Goal: Communication & Community: Ask a question

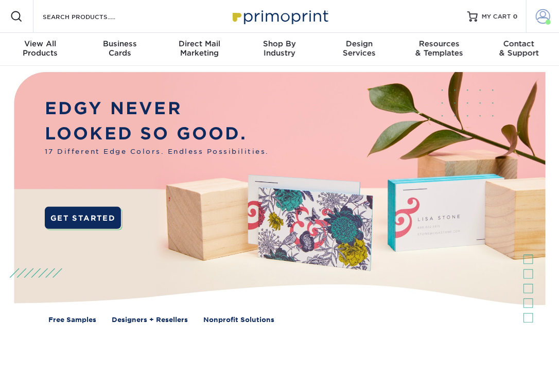
click at [542, 16] on span at bounding box center [543, 16] width 14 height 14
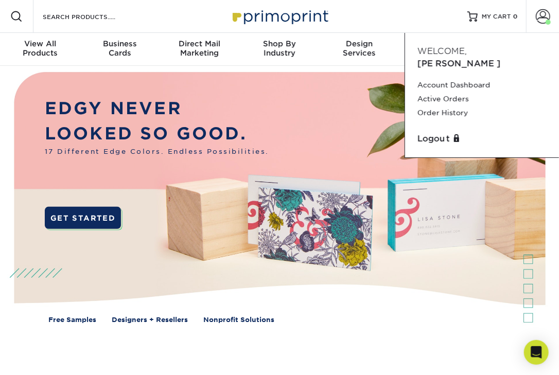
click at [489, 56] on div "Welcome, Sarah" at bounding box center [482, 57] width 145 height 25
click at [433, 106] on link "Order History" at bounding box center [482, 113] width 129 height 14
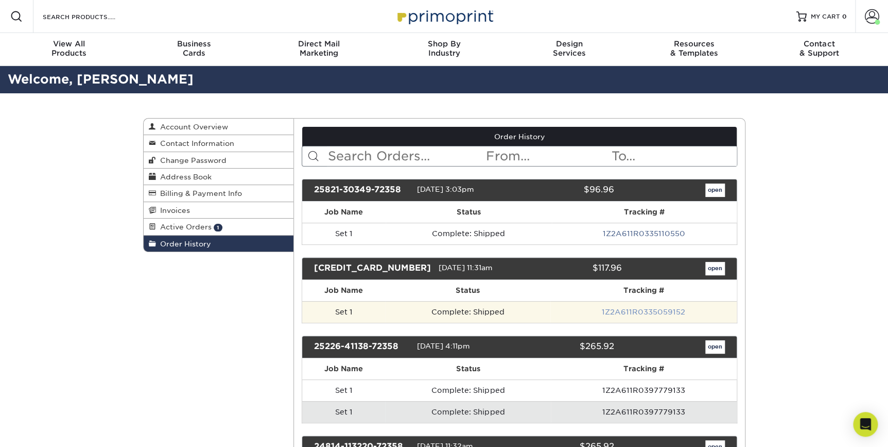
click at [559, 309] on link "1Z2A611R0335059152" at bounding box center [643, 311] width 83 height 8
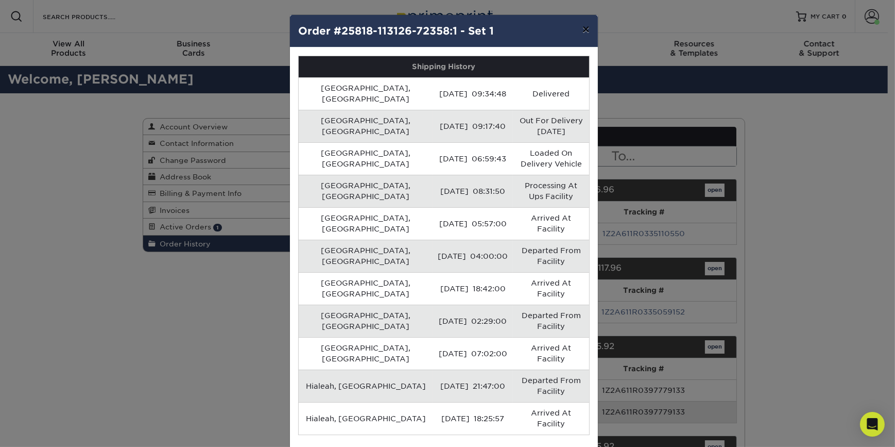
click at [559, 31] on button "×" at bounding box center [586, 29] width 24 height 29
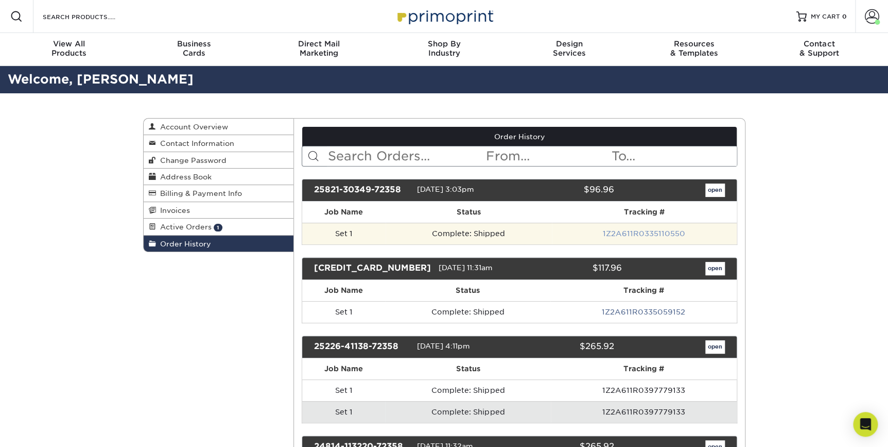
click at [559, 234] on link "1Z2A611R0335110550" at bounding box center [644, 233] width 82 height 8
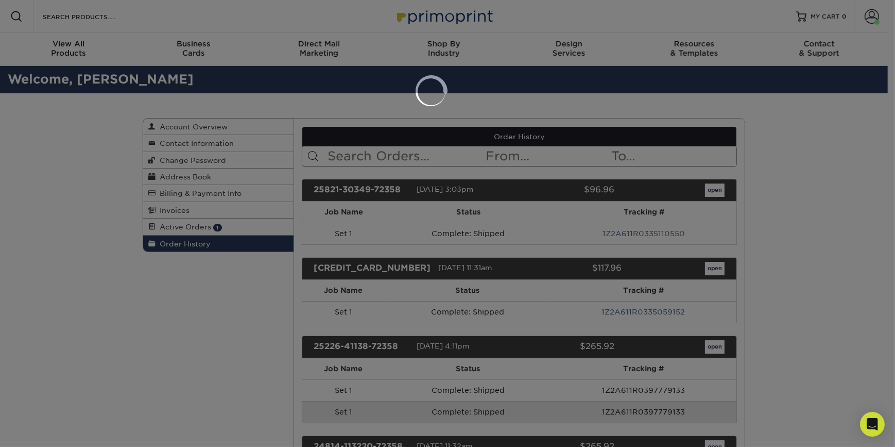
drag, startPoint x: 651, startPoint y: 164, endPoint x: 385, endPoint y: 165, distance: 266.3
click at [559, 163] on div at bounding box center [447, 223] width 895 height 447
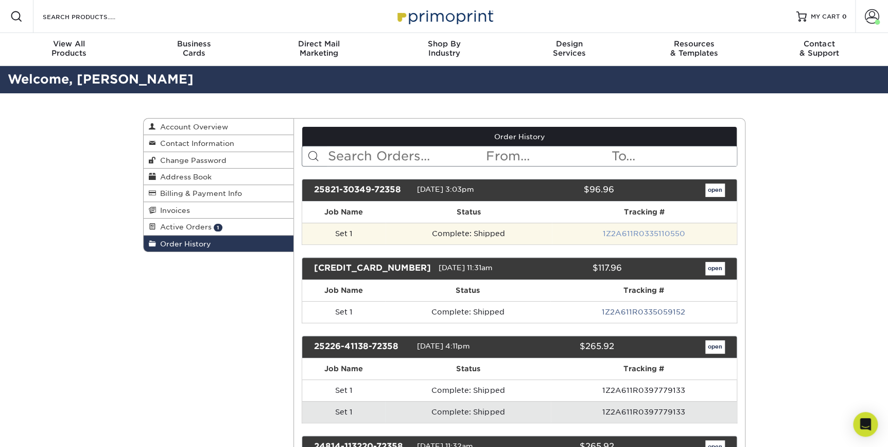
click at [559, 229] on link "1Z2A611R0335110550" at bounding box center [644, 233] width 82 height 8
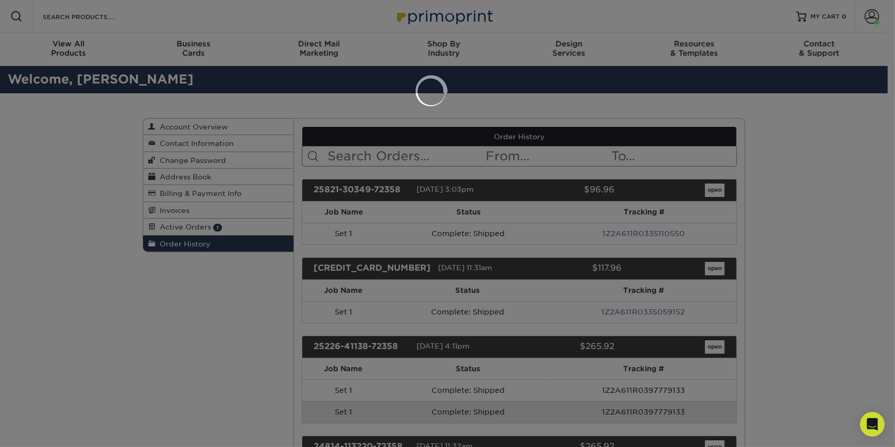
click at [559, 229] on div at bounding box center [447, 223] width 895 height 447
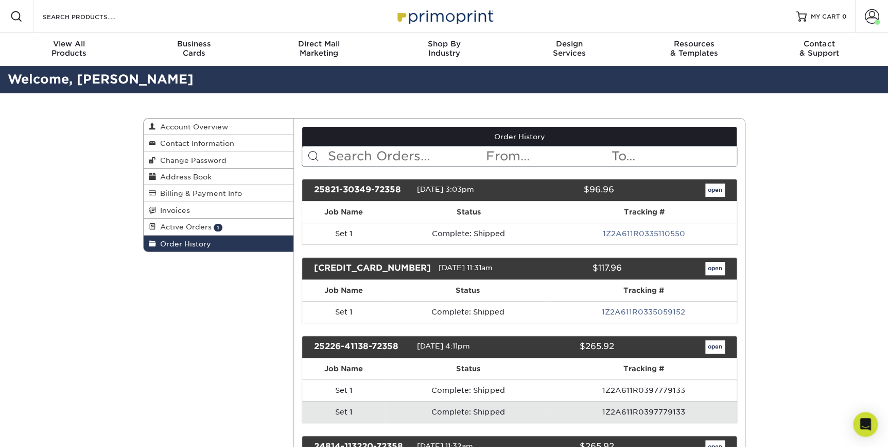
click at [559, 229] on link "1Z2A611R0335110550" at bounding box center [644, 233] width 82 height 8
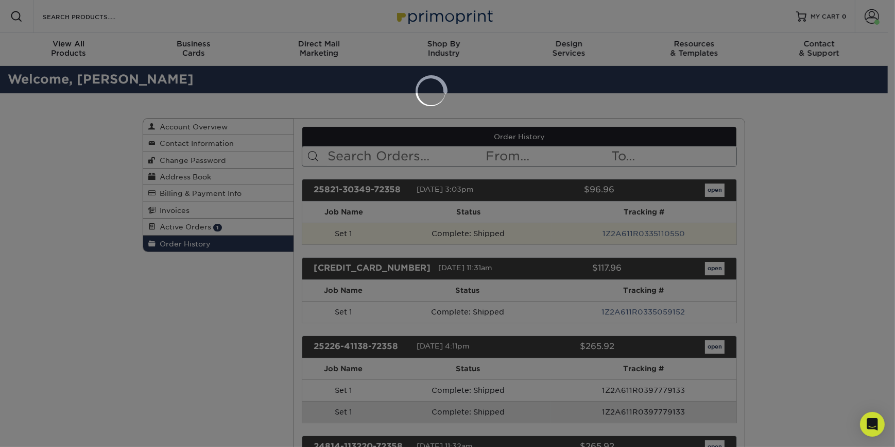
click at [559, 225] on div at bounding box center [447, 223] width 895 height 447
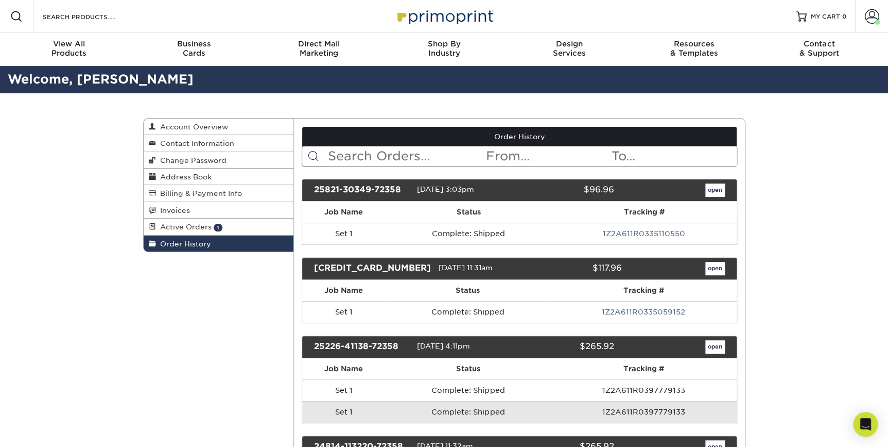
click at [559, 181] on div "25821-30349-72358 08/21/2025 3:03pm $96.96 open" at bounding box center [520, 190] width 436 height 23
click at [559, 188] on link "open" at bounding box center [716, 189] width 20 height 13
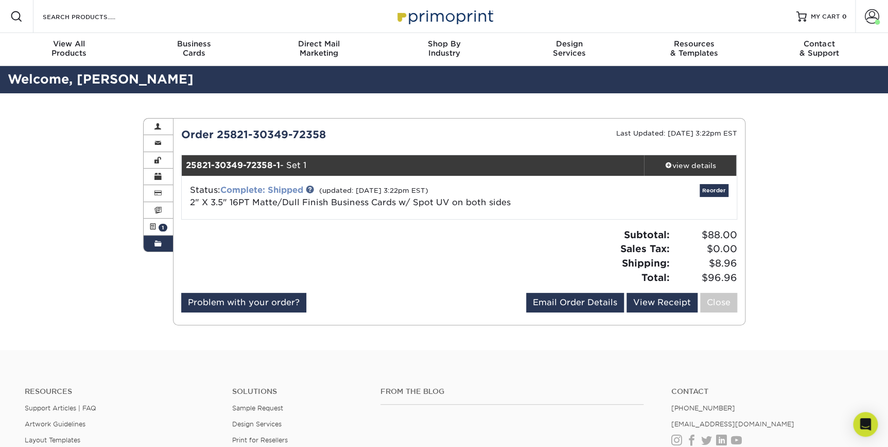
click at [283, 190] on link "Complete: Shipped" at bounding box center [261, 190] width 83 height 10
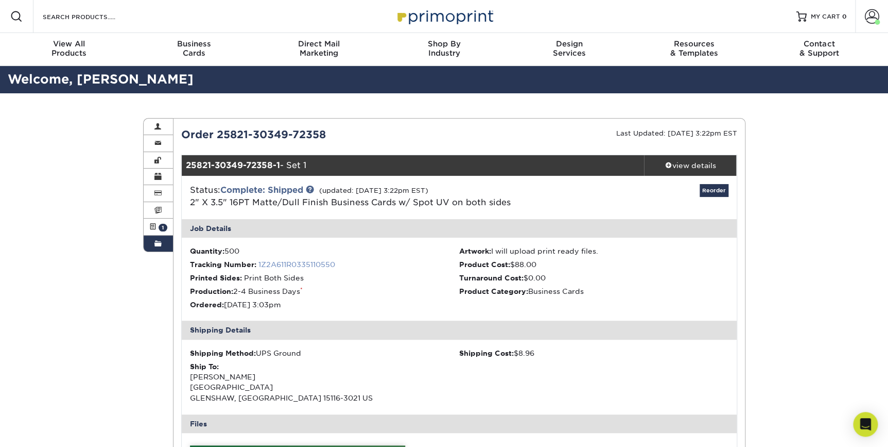
click at [279, 261] on link "1Z2A611R0335110550" at bounding box center [297, 264] width 77 height 8
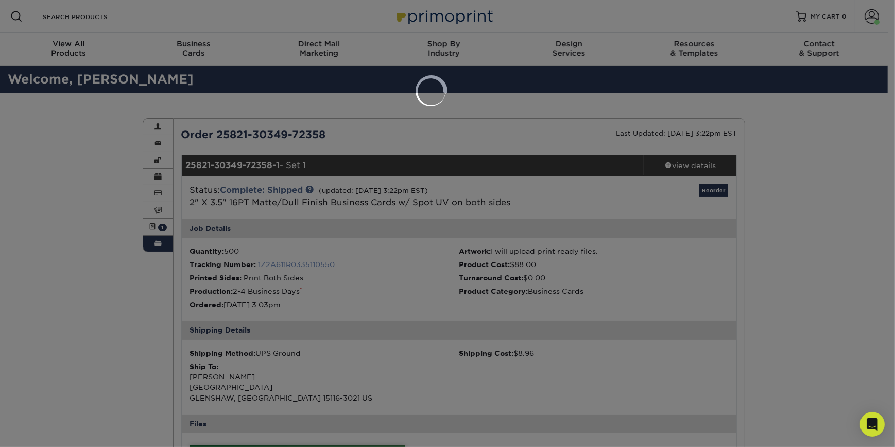
click at [325, 264] on div at bounding box center [447, 223] width 895 height 447
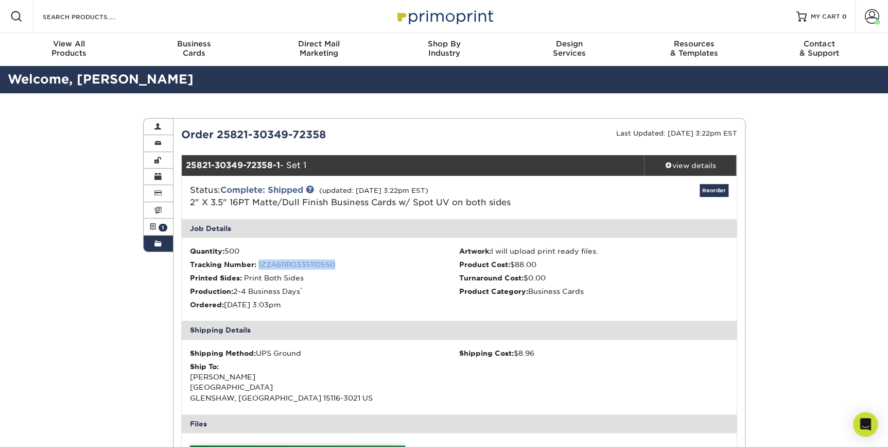
drag, startPoint x: 337, startPoint y: 264, endPoint x: 259, endPoint y: 266, distance: 78.3
click at [259, 266] on li "Tracking Number: 1Z2A611R0335110550" at bounding box center [324, 264] width 269 height 10
copy link "1Z2A611R0335110550"
click at [391, 277] on li "Printed Sides: Print Both Sides" at bounding box center [324, 277] width 269 height 10
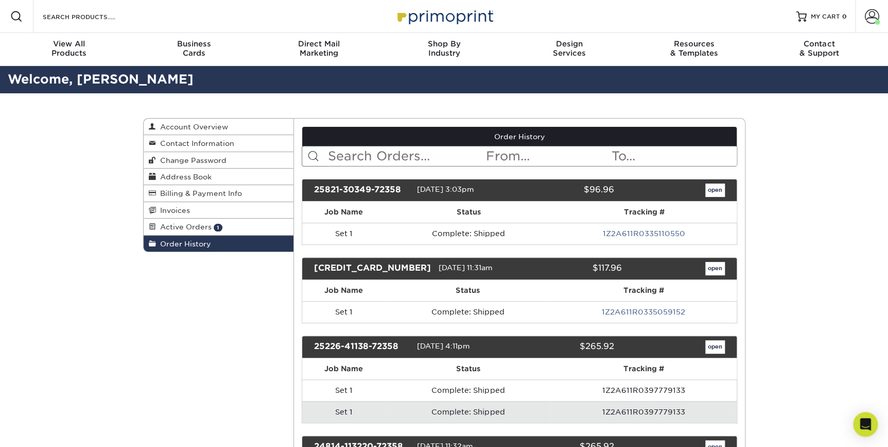
click at [725, 191] on div "open" at bounding box center [677, 189] width 110 height 13
click at [718, 193] on link "open" at bounding box center [716, 189] width 20 height 13
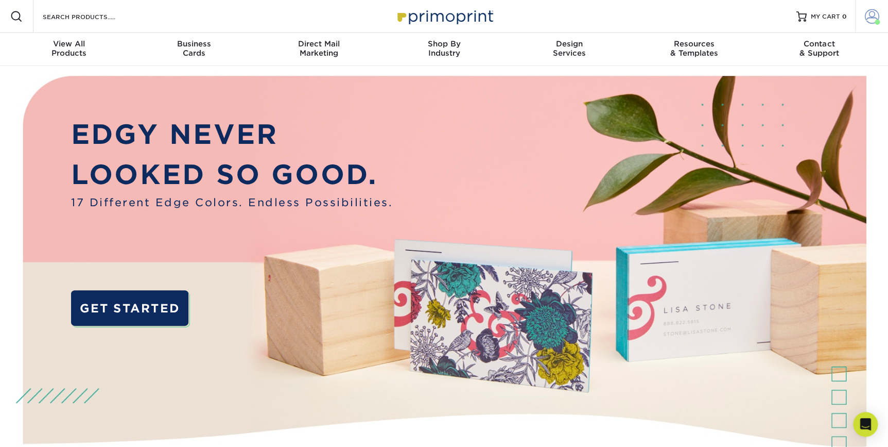
click at [870, 19] on span at bounding box center [872, 16] width 14 height 14
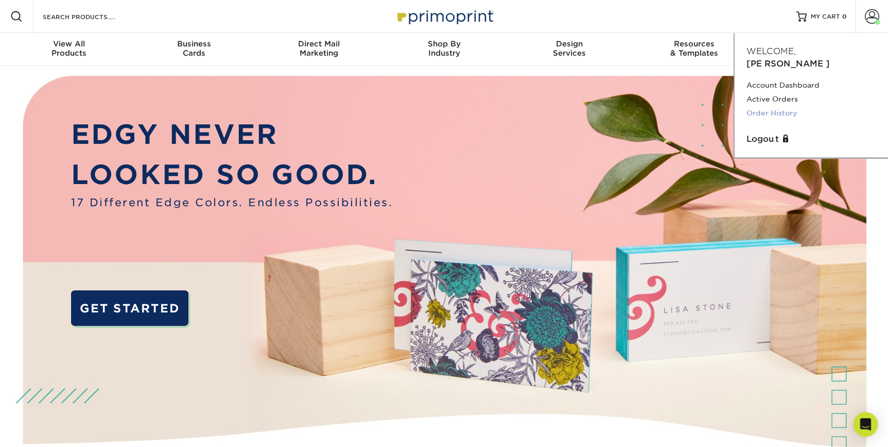
click at [788, 106] on link "Order History" at bounding box center [811, 113] width 129 height 14
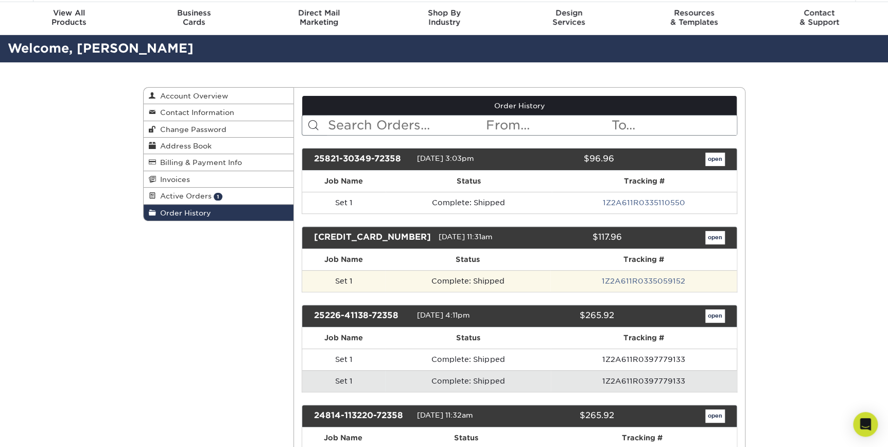
scroll to position [46, 0]
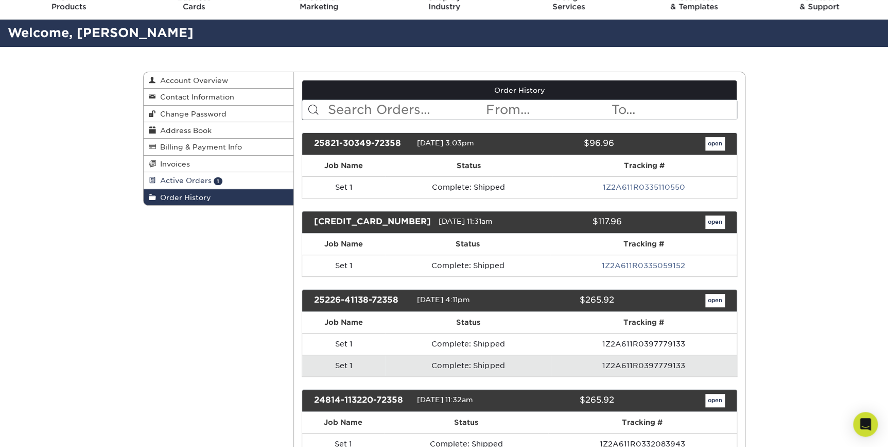
click at [179, 181] on span "Active Orders" at bounding box center [184, 180] width 56 height 8
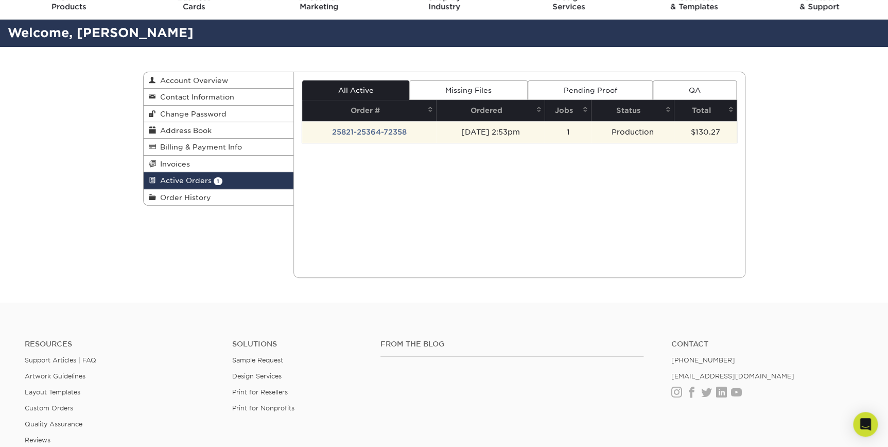
click at [380, 131] on td "25821-25364-72358" at bounding box center [369, 132] width 134 height 22
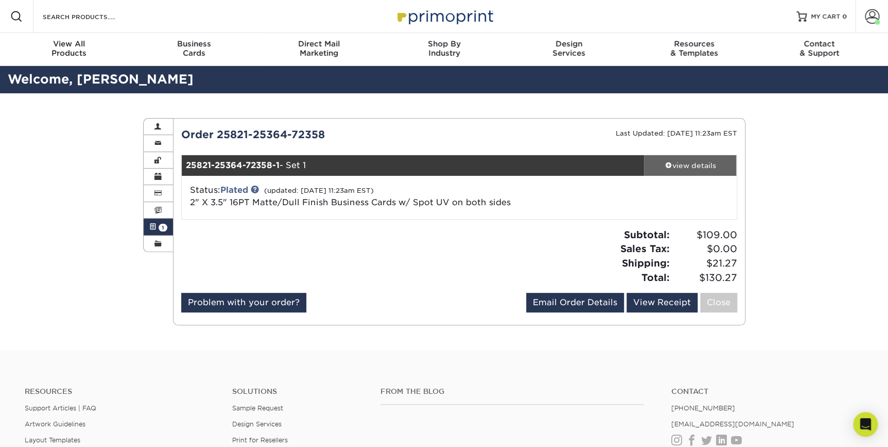
click at [678, 163] on div "view details" at bounding box center [690, 165] width 93 height 10
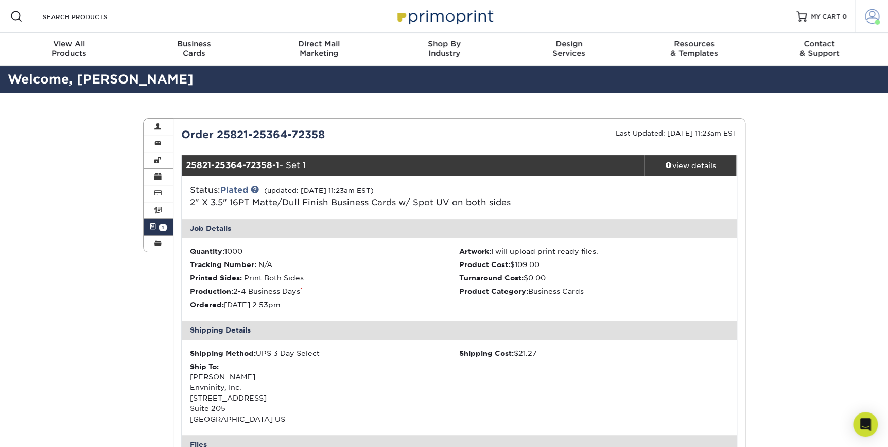
click at [870, 18] on span at bounding box center [872, 16] width 14 height 14
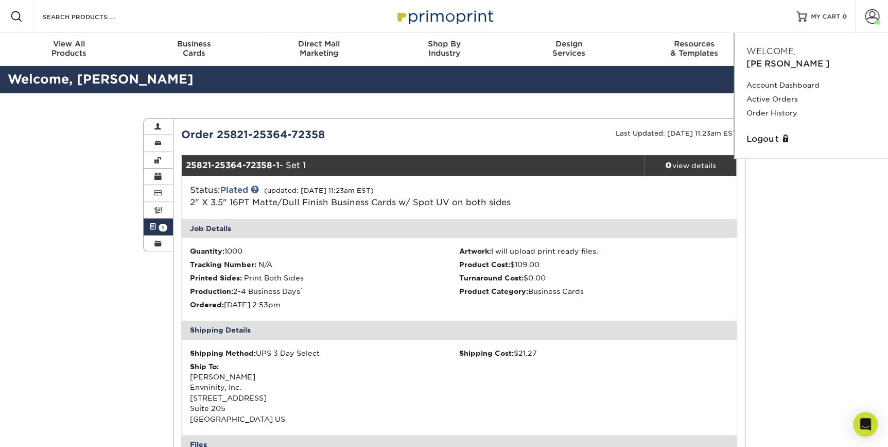
click at [150, 224] on span at bounding box center [152, 226] width 7 height 8
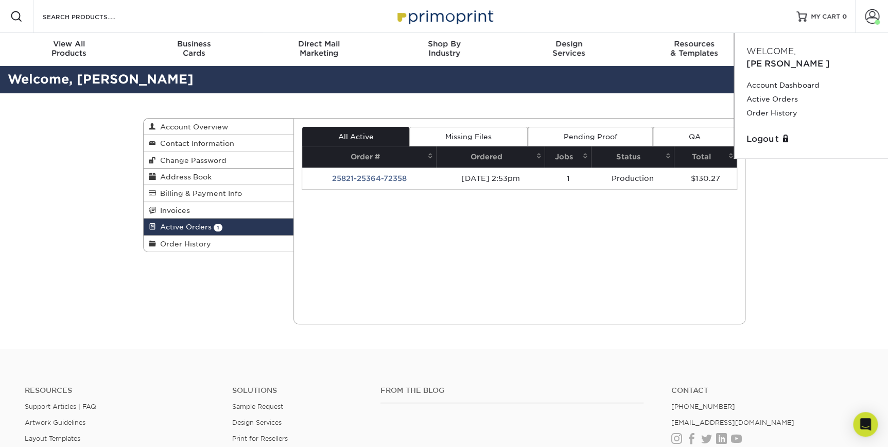
click at [630, 154] on th "Status" at bounding box center [632, 156] width 83 height 21
click at [568, 218] on div "Current Orders 1 Active 0 Missing Files" at bounding box center [520, 221] width 452 height 206
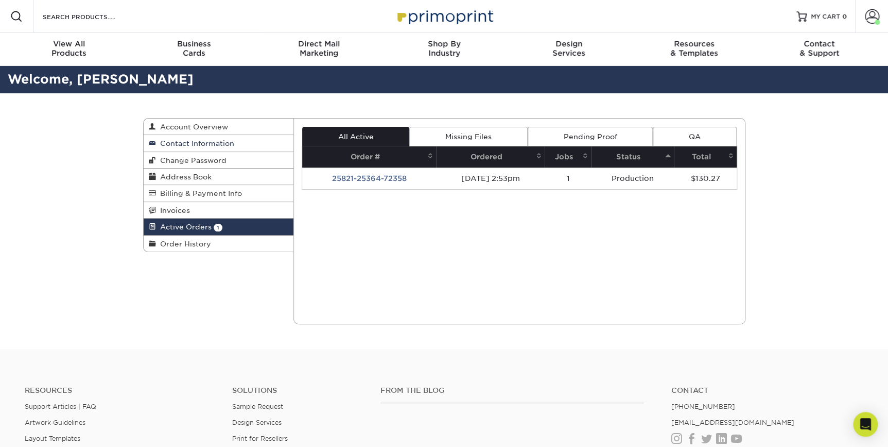
click at [194, 147] on span "Contact Information" at bounding box center [195, 143] width 78 height 8
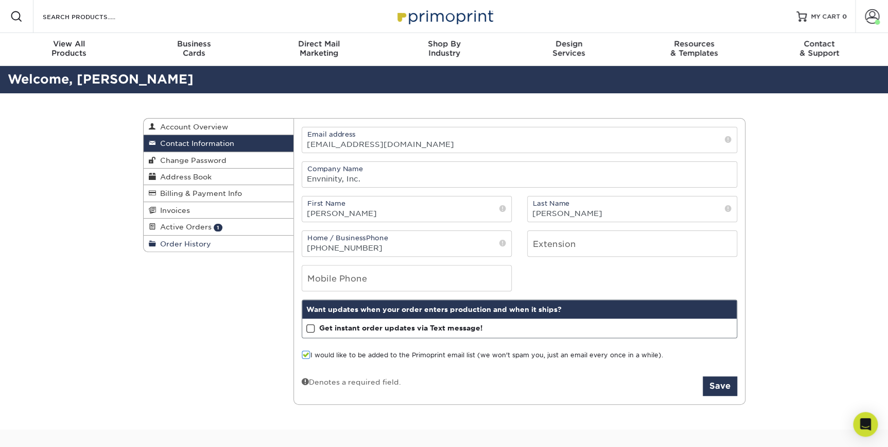
click at [175, 242] on span "Order History" at bounding box center [183, 243] width 55 height 8
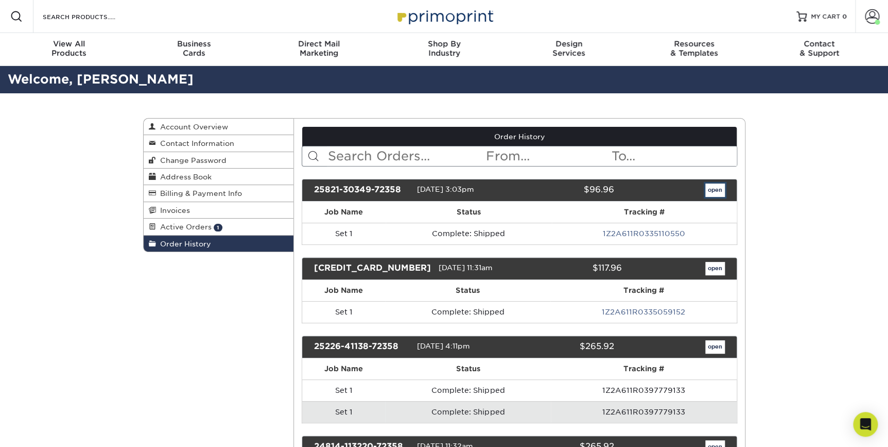
click at [712, 189] on link "open" at bounding box center [716, 189] width 20 height 13
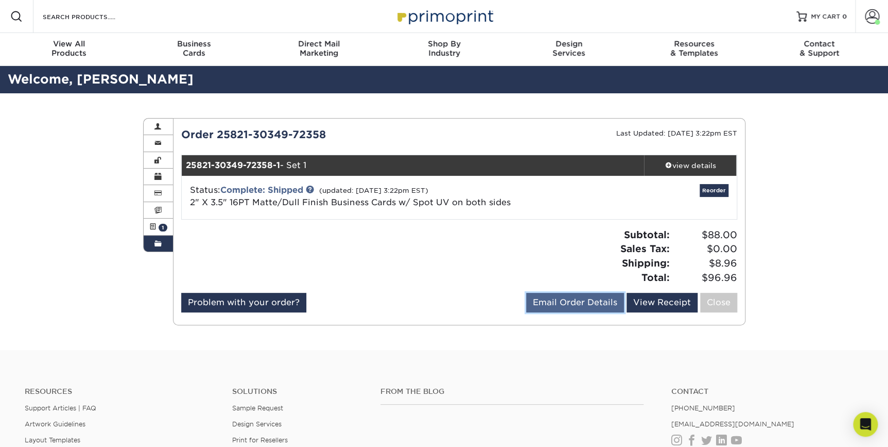
click at [554, 298] on link "Email Order Details" at bounding box center [575, 303] width 98 height 20
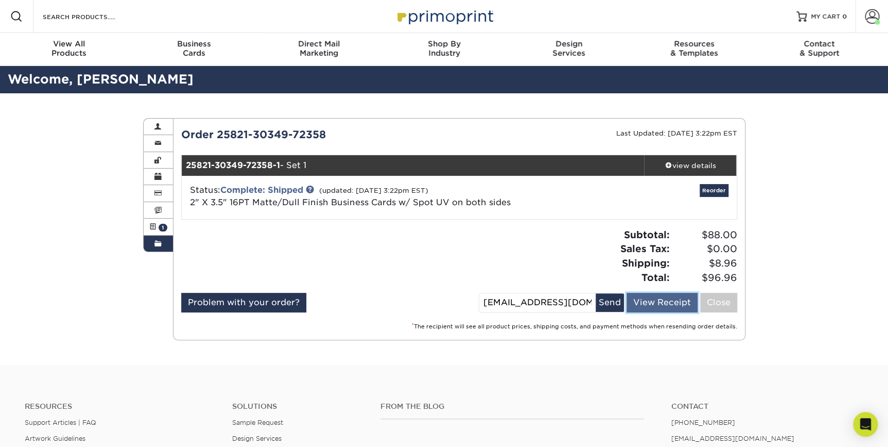
click at [640, 303] on link "View Receipt" at bounding box center [662, 303] width 71 height 20
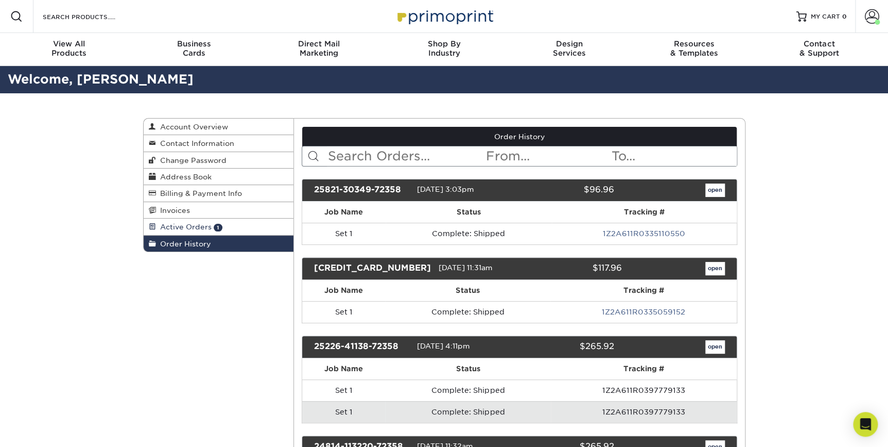
click at [203, 226] on span "Active Orders" at bounding box center [184, 226] width 56 height 8
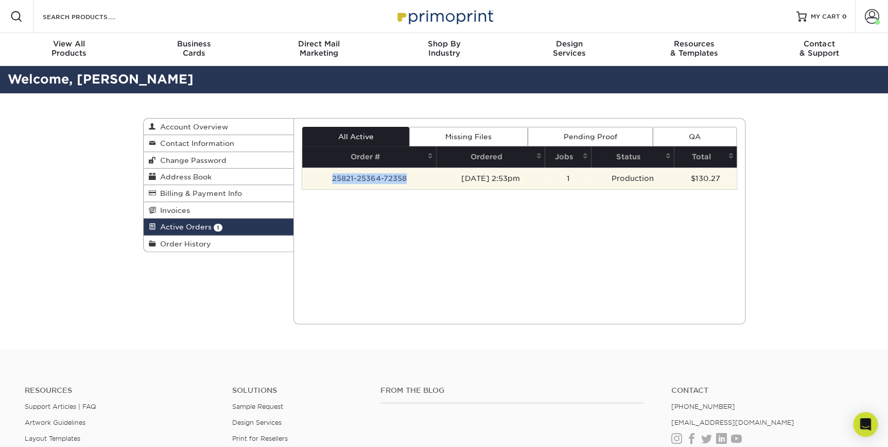
drag, startPoint x: 415, startPoint y: 178, endPoint x: 323, endPoint y: 180, distance: 91.7
click at [323, 180] on td "25821-25364-72358" at bounding box center [369, 178] width 134 height 22
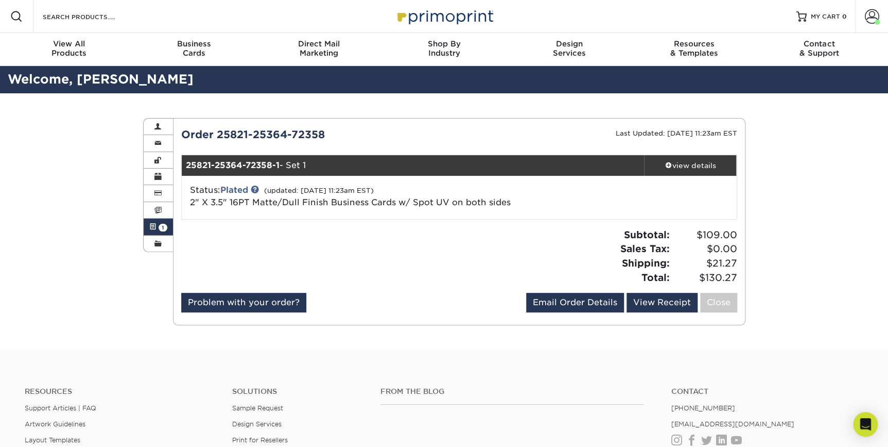
copy td "25821-25364-72358"
click at [858, 421] on div "Open Intercom Messenger" at bounding box center [865, 423] width 27 height 27
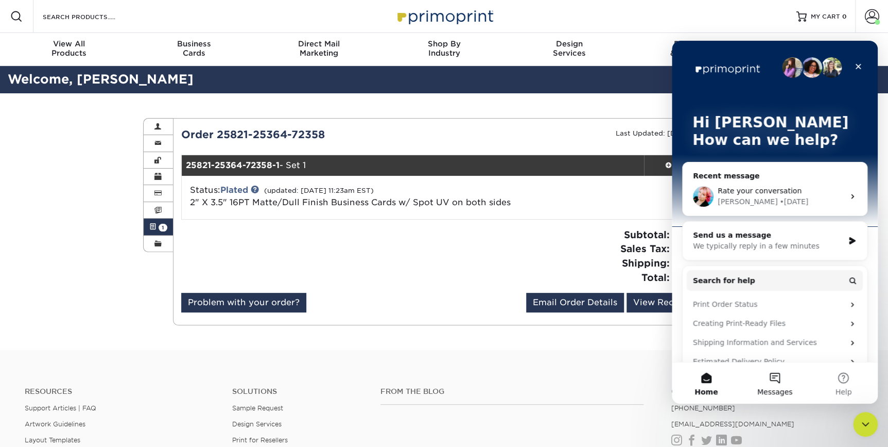
click at [776, 369] on button "Messages" at bounding box center [775, 382] width 68 height 41
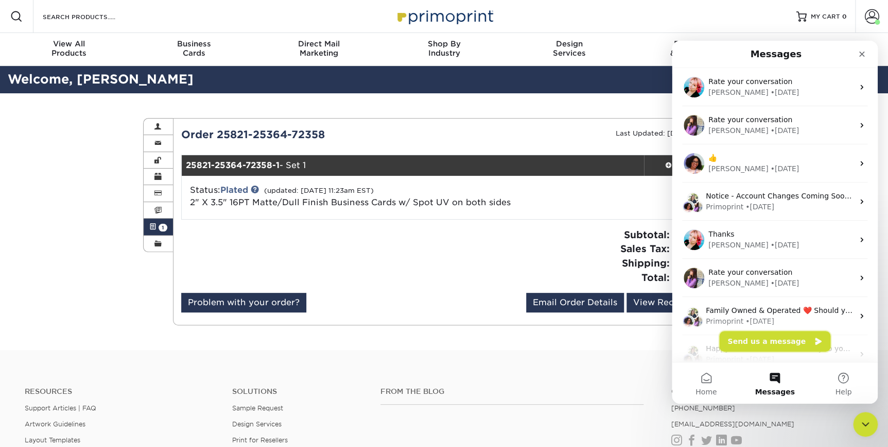
click at [778, 339] on button "Send us a message" at bounding box center [774, 341] width 111 height 21
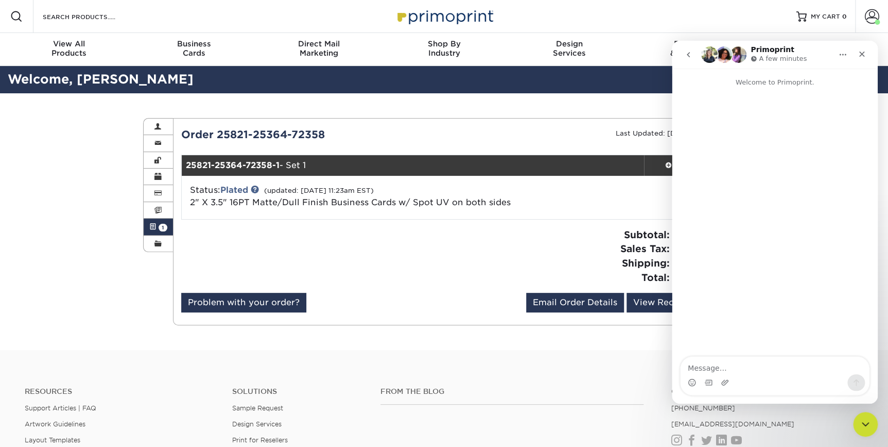
click at [747, 370] on textarea "Message…" at bounding box center [775, 365] width 188 height 18
click at [789, 368] on textarea "Hello can you tell me if I selected express shipping for the Andy Porter Busine…" at bounding box center [775, 355] width 188 height 38
click at [727, 366] on textarea "Hello can you tell me if I selected express shipping for the Andy Porter Busine…" at bounding box center [775, 355] width 188 height 38
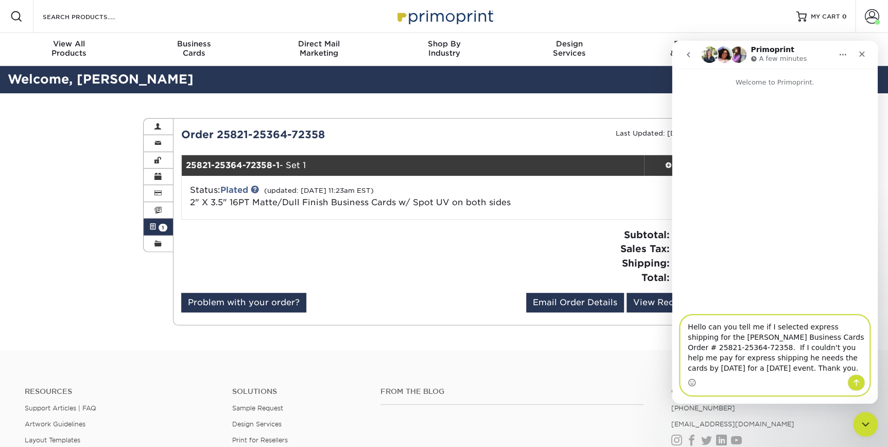
drag, startPoint x: 749, startPoint y: 346, endPoint x: 724, endPoint y: 347, distance: 25.8
click at [724, 347] on textarea "Hello can you tell me if I selected express shipping for the Andy Porter Busine…" at bounding box center [775, 344] width 188 height 59
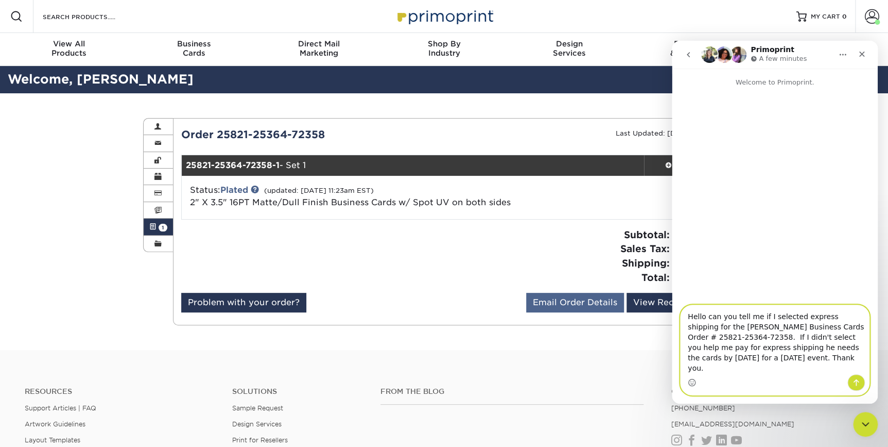
type textarea "Hello can you tell me if I selected express shipping for the [PERSON_NAME] Busi…"
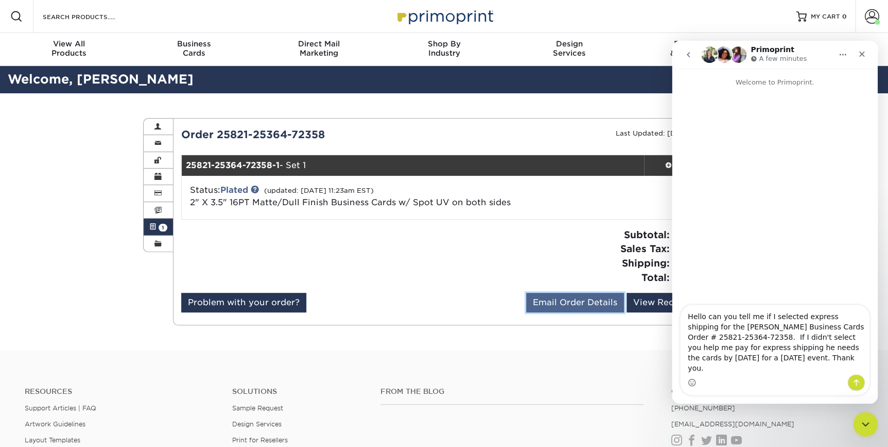
click at [604, 301] on link "Email Order Details" at bounding box center [575, 303] width 98 height 20
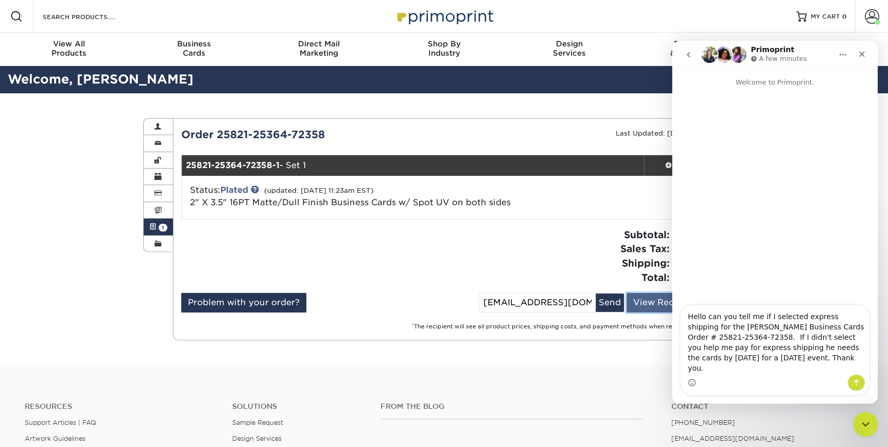
click at [640, 303] on link "View Receipt" at bounding box center [662, 303] width 71 height 20
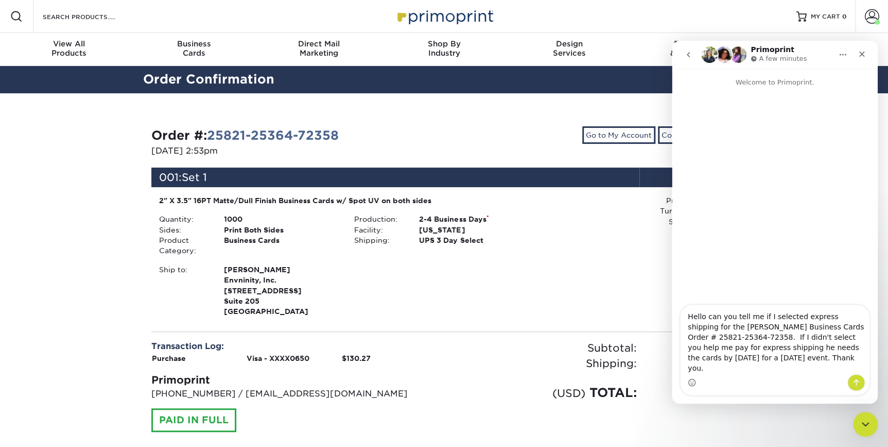
click at [779, 374] on div "Intercom messenger" at bounding box center [775, 382] width 188 height 16
click at [763, 368] on textarea "Hello, can you tell me if I selected express shipping for the [PERSON_NAME] Bus…" at bounding box center [775, 339] width 188 height 69
type textarea "Hello, can you tell me if I selected express shipping for the [PERSON_NAME] Bus…"
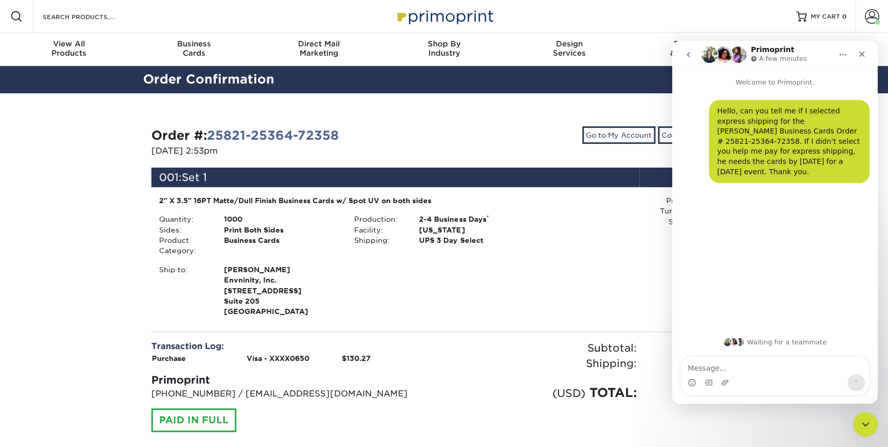
click at [687, 366] on textarea "Message…" at bounding box center [775, 365] width 188 height 18
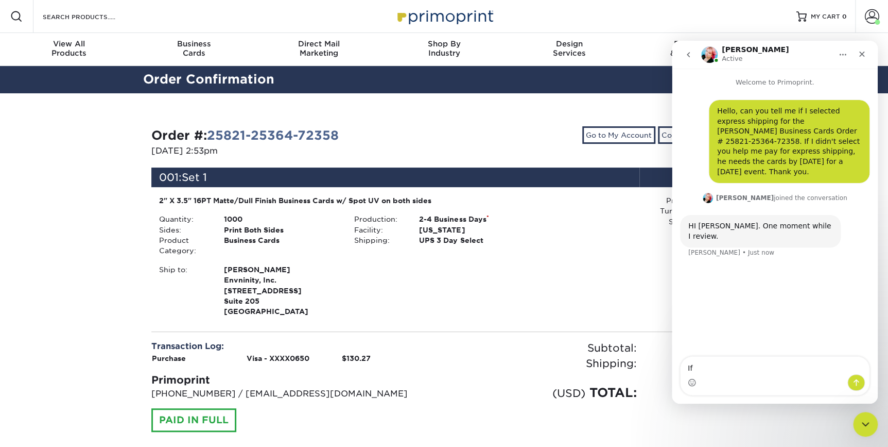
type textarea "I"
type textarea "Thank you, [PERSON_NAME]."
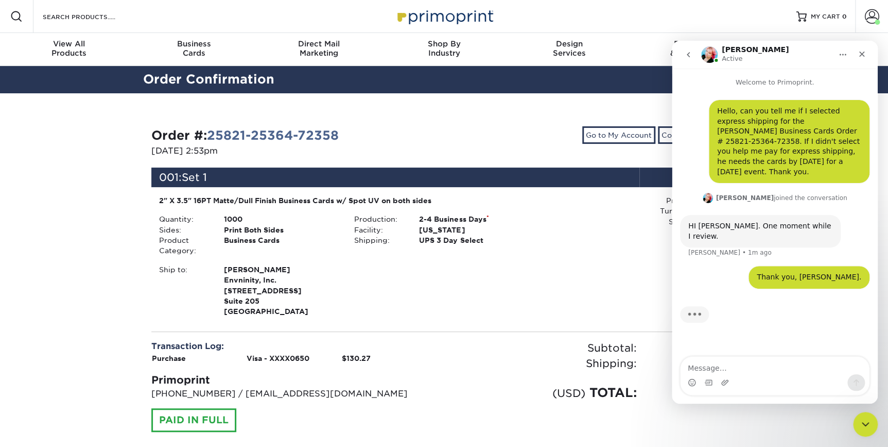
click at [744, 374] on div "Intercom messenger" at bounding box center [775, 382] width 188 height 16
click at [724, 366] on textarea "Message…" at bounding box center [775, 365] width 188 height 18
click at [726, 365] on textarea "Message…" at bounding box center [775, 365] width 188 height 18
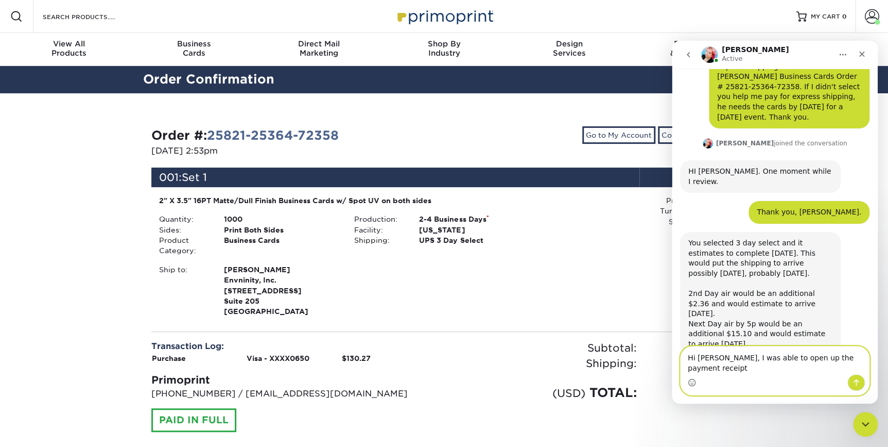
scroll to position [44, 0]
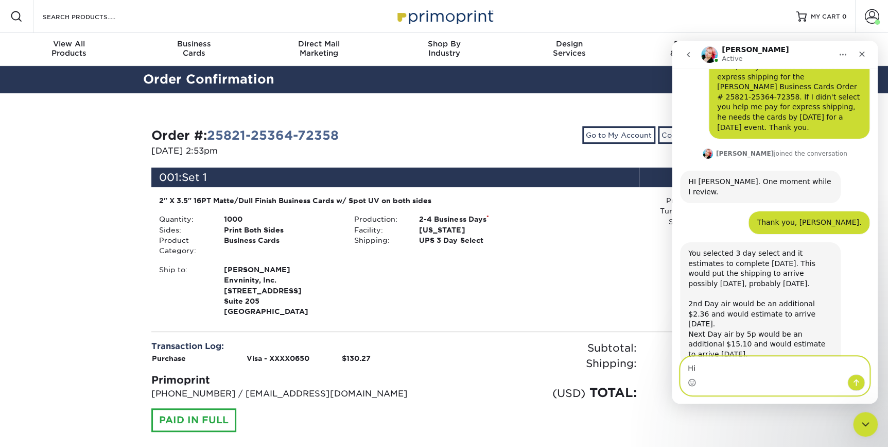
type textarea "H"
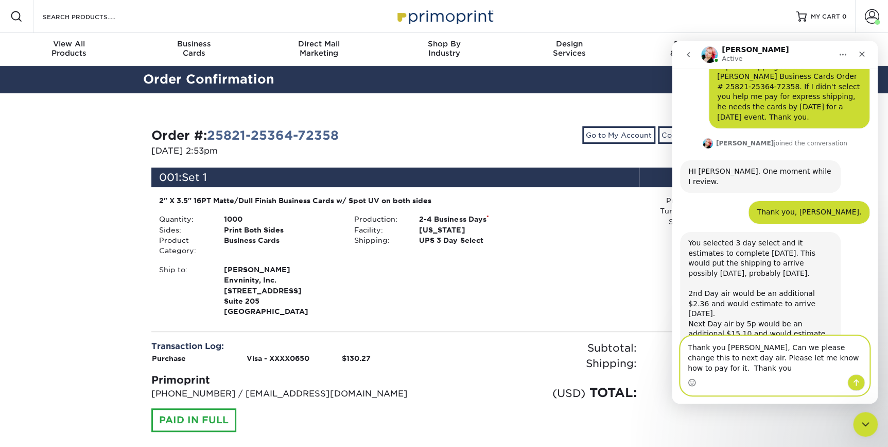
scroll to position [65, 0]
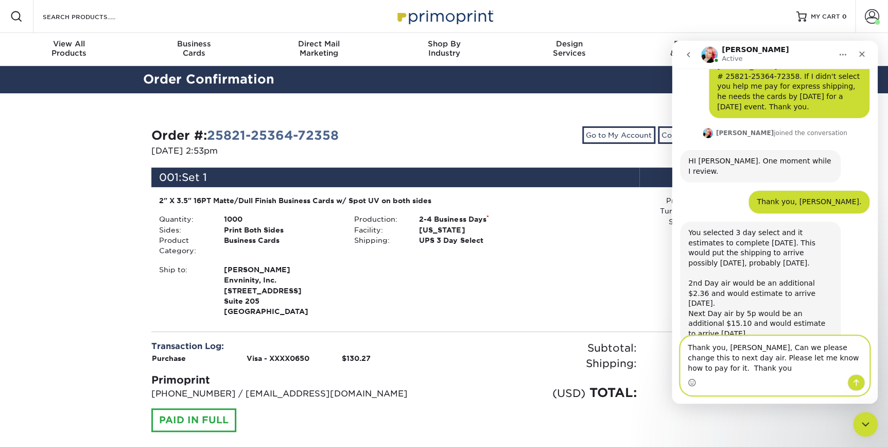
type textarea "Thank you, [PERSON_NAME], Can we please change this to next day air. Please let…"
click at [856, 377] on button "Send a message…" at bounding box center [857, 382] width 18 height 16
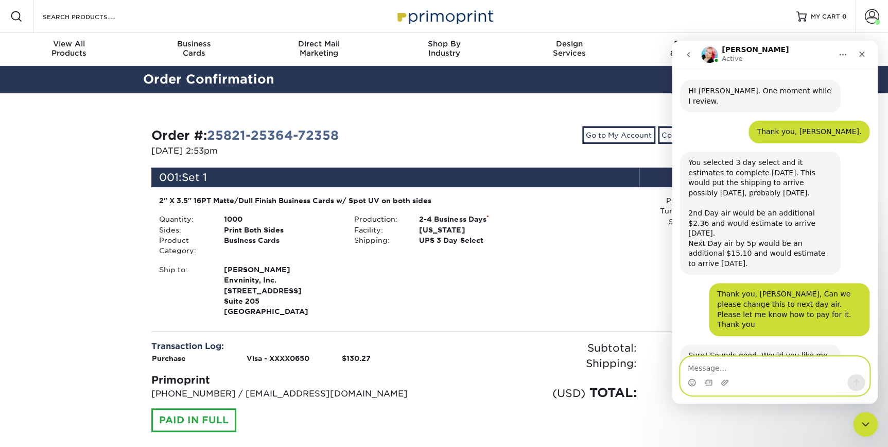
scroll to position [146, 0]
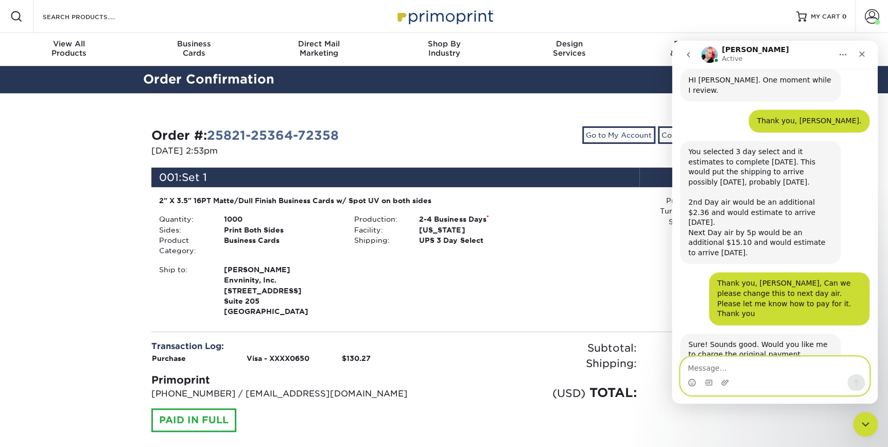
click at [707, 367] on textarea "Message…" at bounding box center [775, 365] width 188 height 18
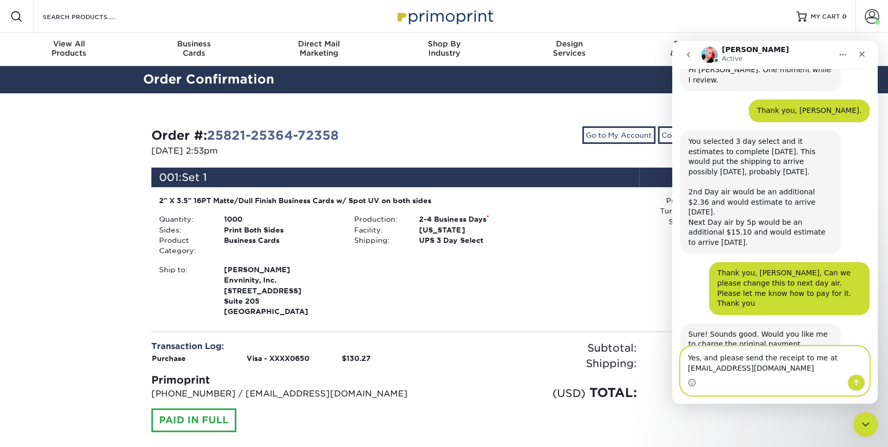
type textarea "Yes, and please send the receipt to me at [EMAIL_ADDRESS][DOMAIN_NAME]"
click at [746, 382] on div "Intercom messenger" at bounding box center [775, 382] width 188 height 16
click at [856, 379] on icon "Send a message…" at bounding box center [857, 382] width 6 height 7
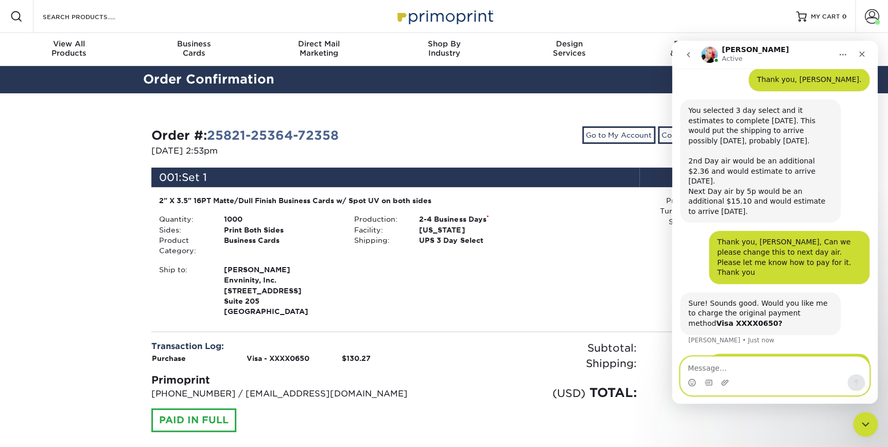
click at [765, 370] on textarea "Message…" at bounding box center [775, 365] width 188 height 18
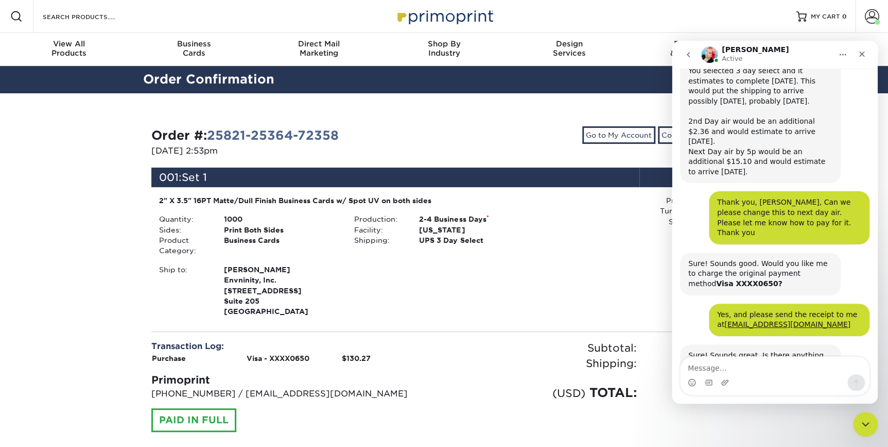
scroll to position [228, 0]
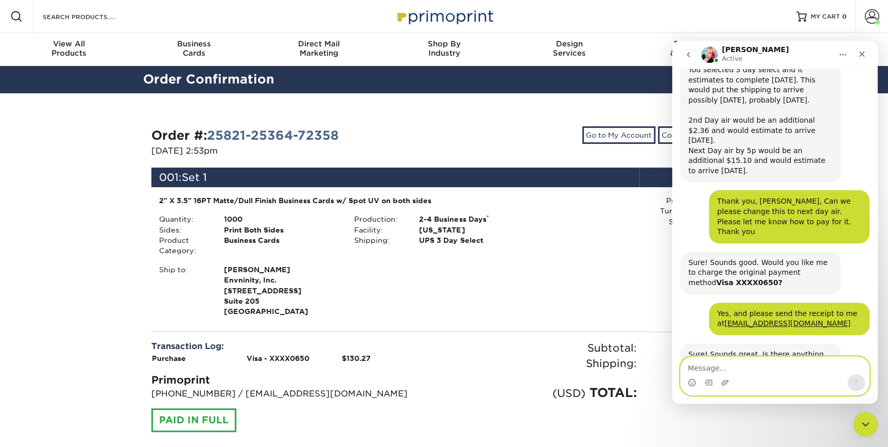
click at [718, 367] on textarea "Message…" at bounding box center [775, 365] width 188 height 18
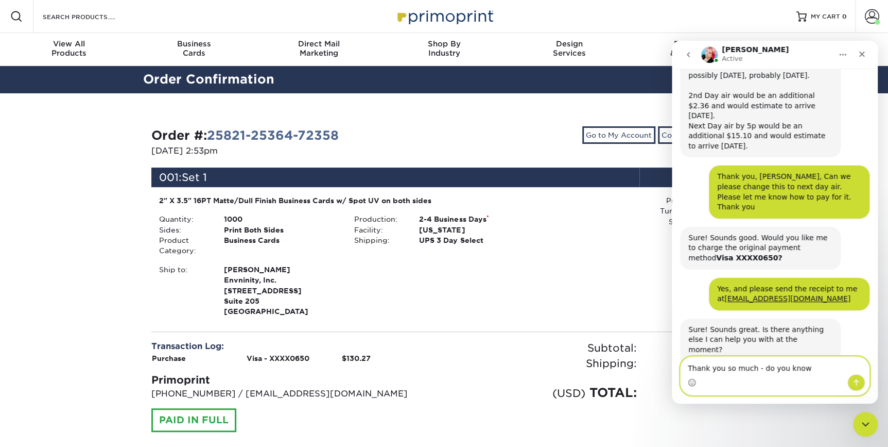
scroll to position [251, 0]
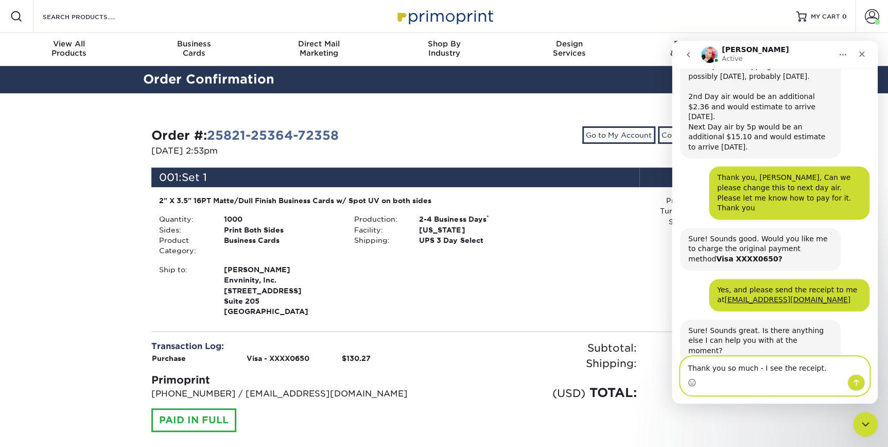
type textarea "Thank you so much - I see the receipt."
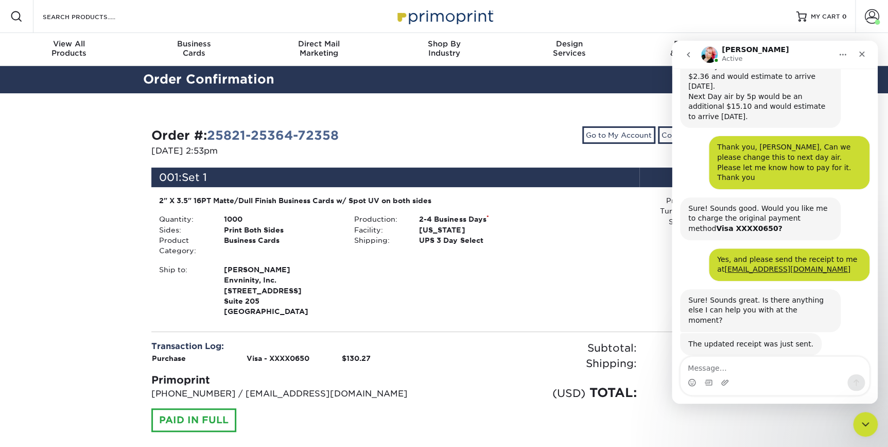
click at [497, 262] on div "2" X 3.5" 16PT Matte/Dull Finish Business Cards w/ Spot UV on both sides Quanti…" at bounding box center [346, 256] width 391 height 122
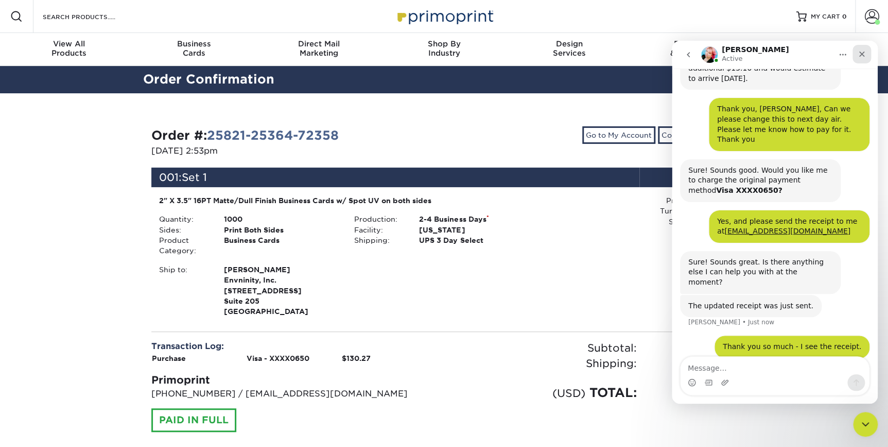
scroll to position [321, 0]
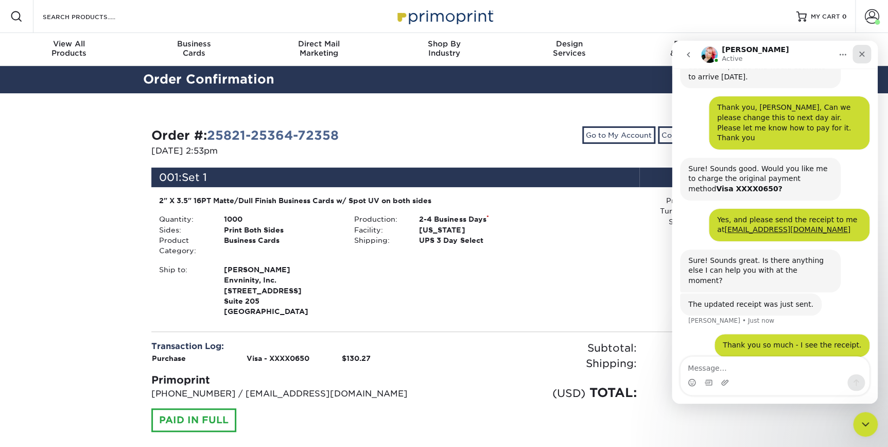
click at [864, 48] on div "Close" at bounding box center [862, 54] width 19 height 19
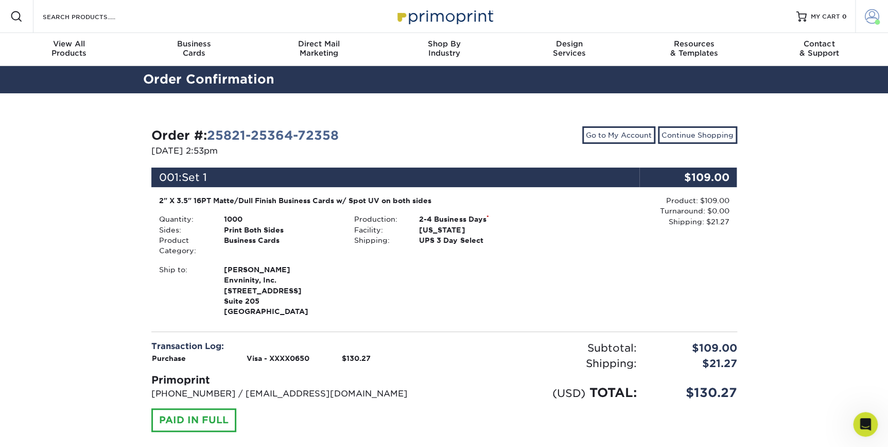
click at [873, 11] on span at bounding box center [872, 16] width 14 height 14
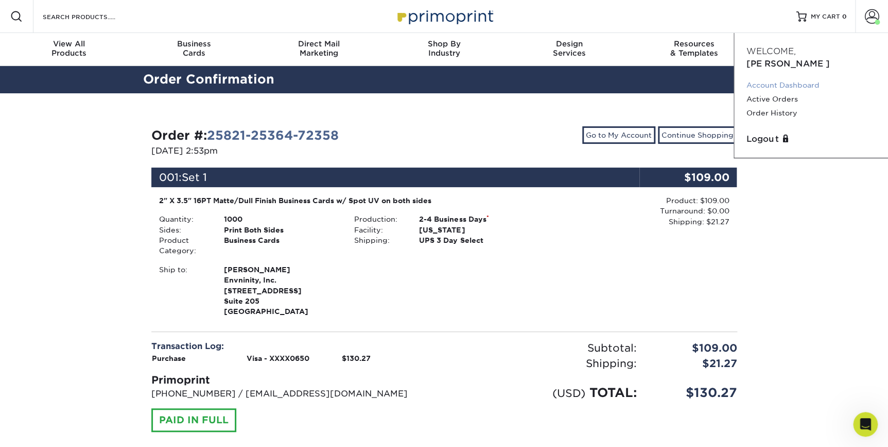
click at [815, 78] on link "Account Dashboard" at bounding box center [811, 85] width 129 height 14
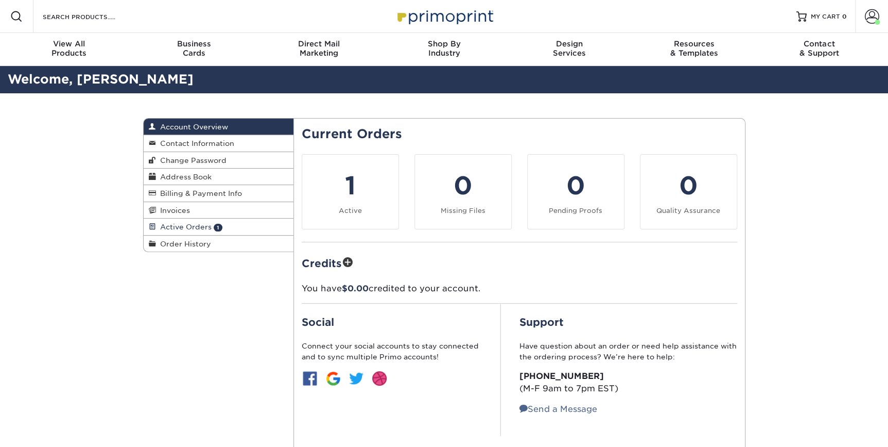
click at [165, 226] on span "Active Orders" at bounding box center [184, 226] width 56 height 8
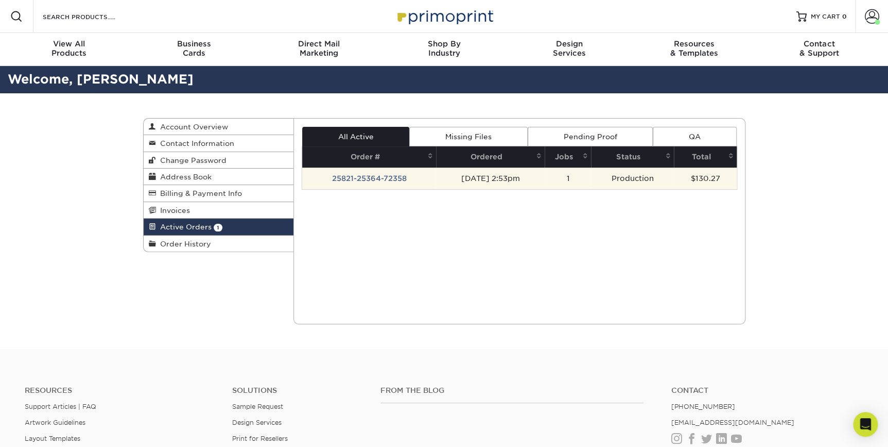
click at [347, 178] on td "25821-25364-72358" at bounding box center [369, 178] width 134 height 22
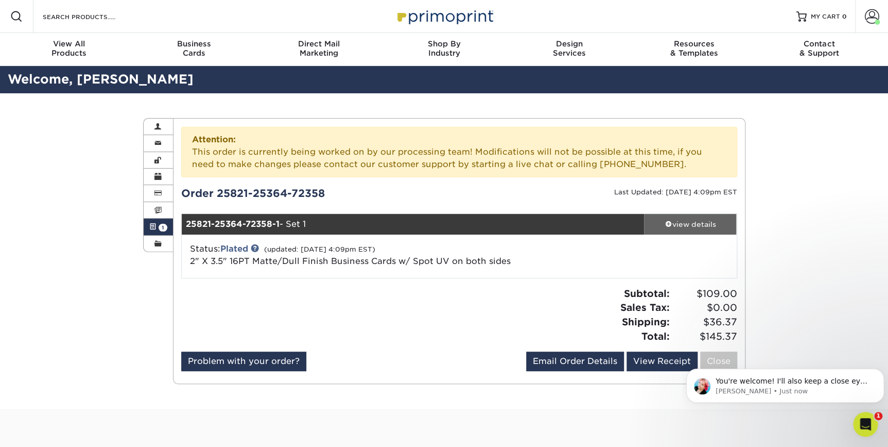
click at [695, 219] on div "view details" at bounding box center [690, 224] width 93 height 10
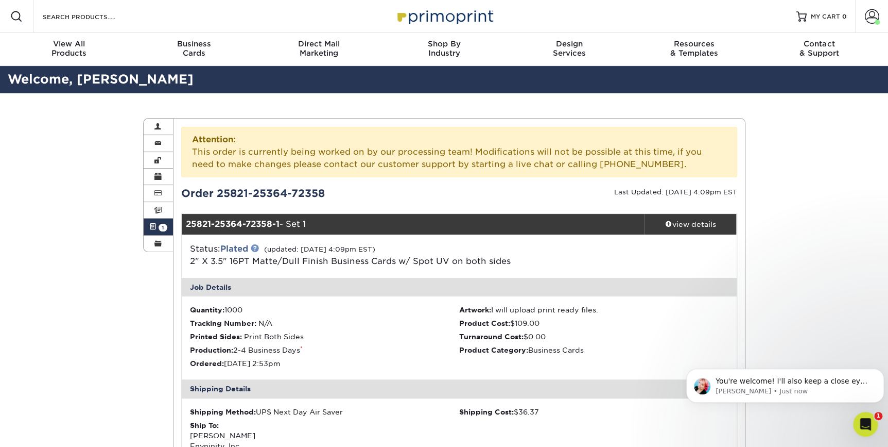
click at [258, 246] on link at bounding box center [255, 248] width 8 height 8
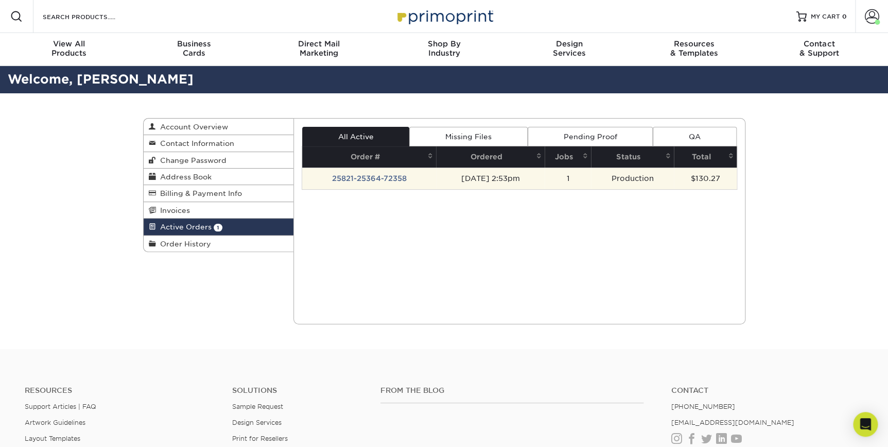
click at [375, 180] on td "25821-25364-72358" at bounding box center [369, 178] width 134 height 22
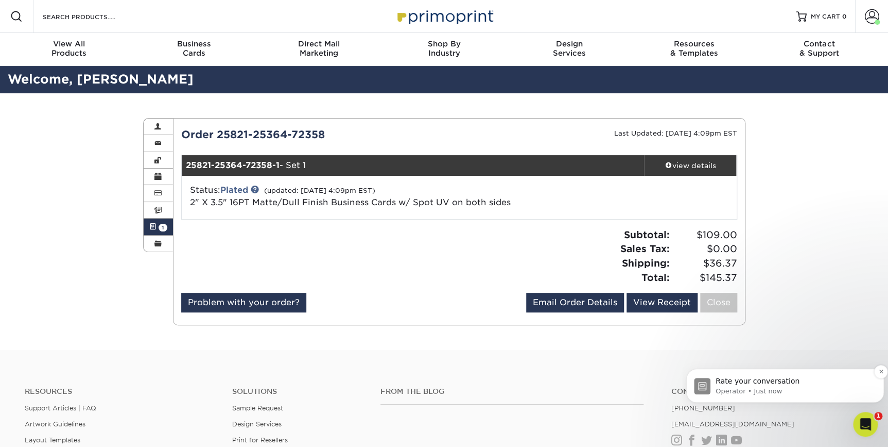
click at [736, 395] on p "Operator • Just now" at bounding box center [794, 390] width 156 height 9
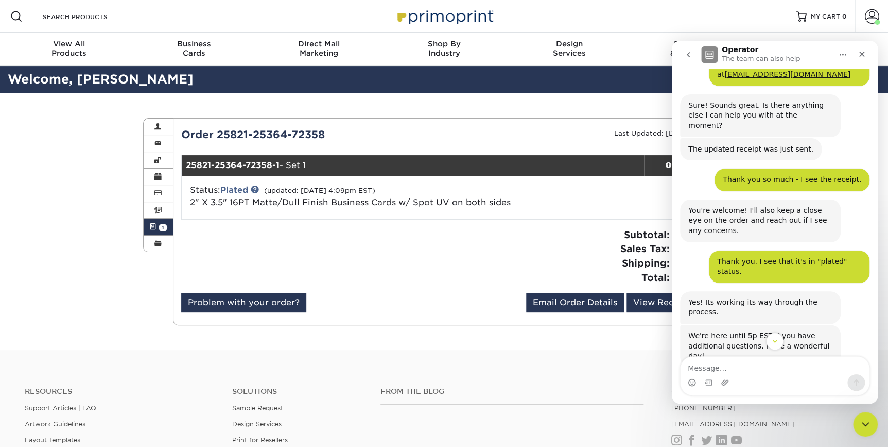
scroll to position [578, 0]
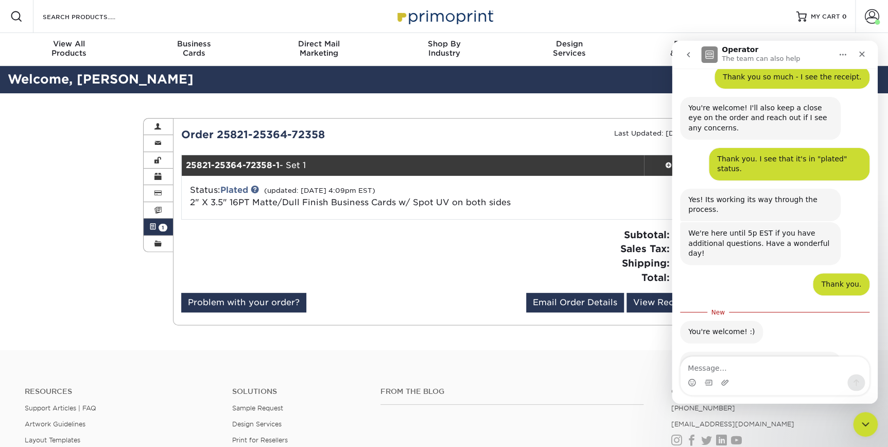
click at [778, 413] on span "Great" at bounding box center [776, 422] width 19 height 19
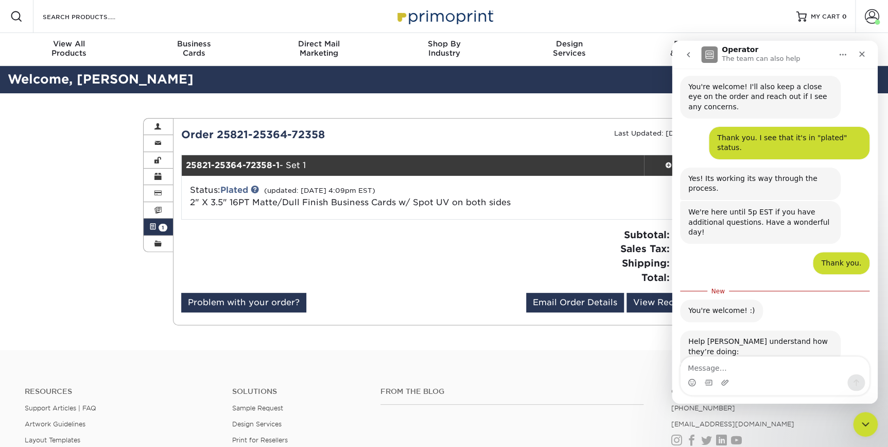
scroll to position [606, 0]
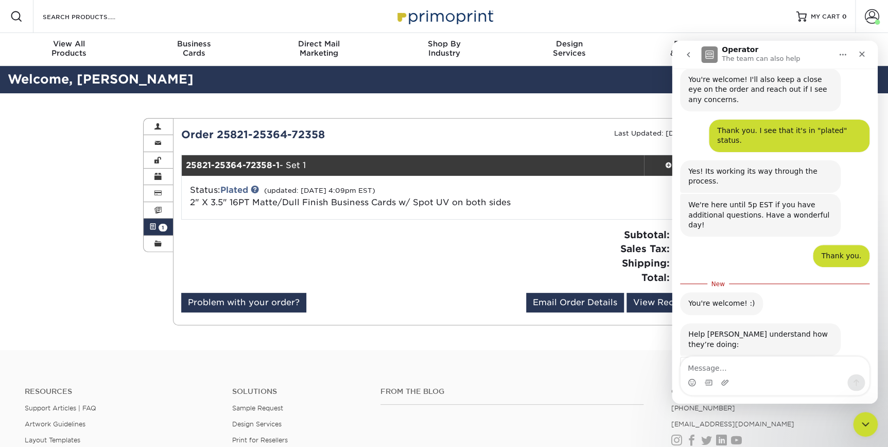
click at [838, 356] on div "Rate your conversation Terrible Bad OK Great Amazing" at bounding box center [775, 406] width 190 height 101
click at [800, 385] on span "Amazing" at bounding box center [801, 394] width 19 height 19
click at [804, 421] on div "Submit" at bounding box center [806, 431] width 21 height 21
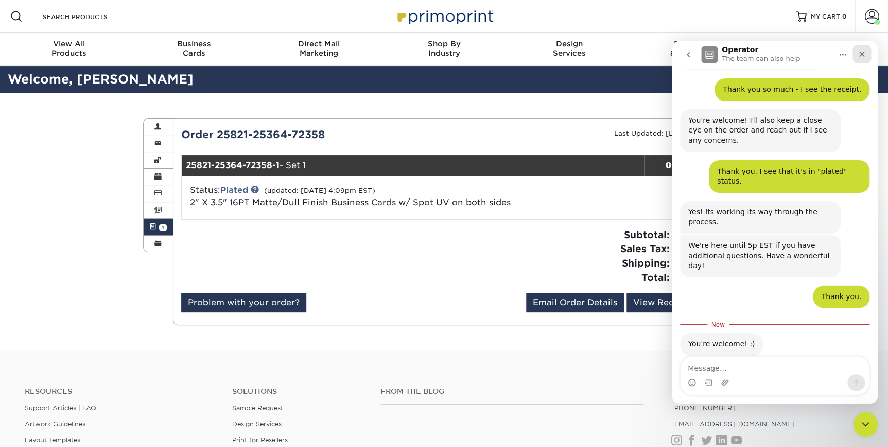
click at [863, 60] on div "Close" at bounding box center [862, 54] width 19 height 19
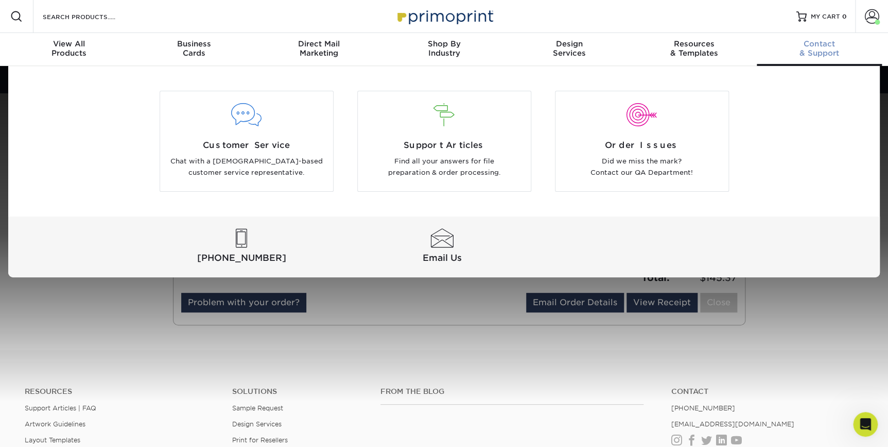
scroll to position [548, 0]
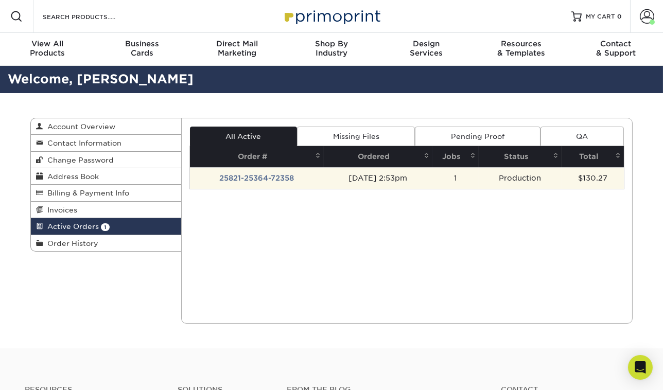
click at [259, 175] on td "25821-25364-72358" at bounding box center [257, 178] width 134 height 22
